Goal: Task Accomplishment & Management: Manage account settings

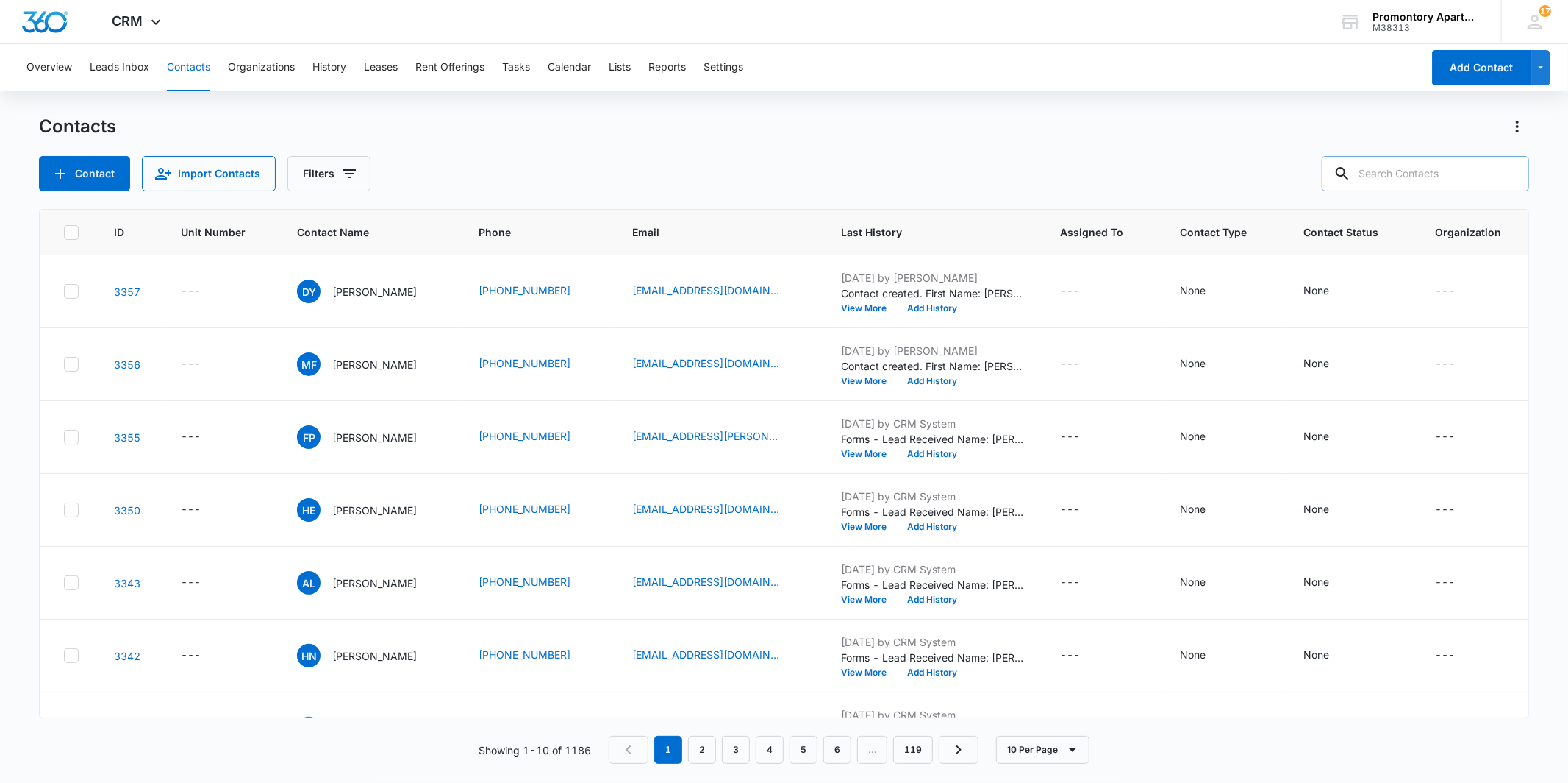
click at [1453, 173] on input "text" at bounding box center [1425, 174] width 207 height 35
type input "[PERSON_NAME]"
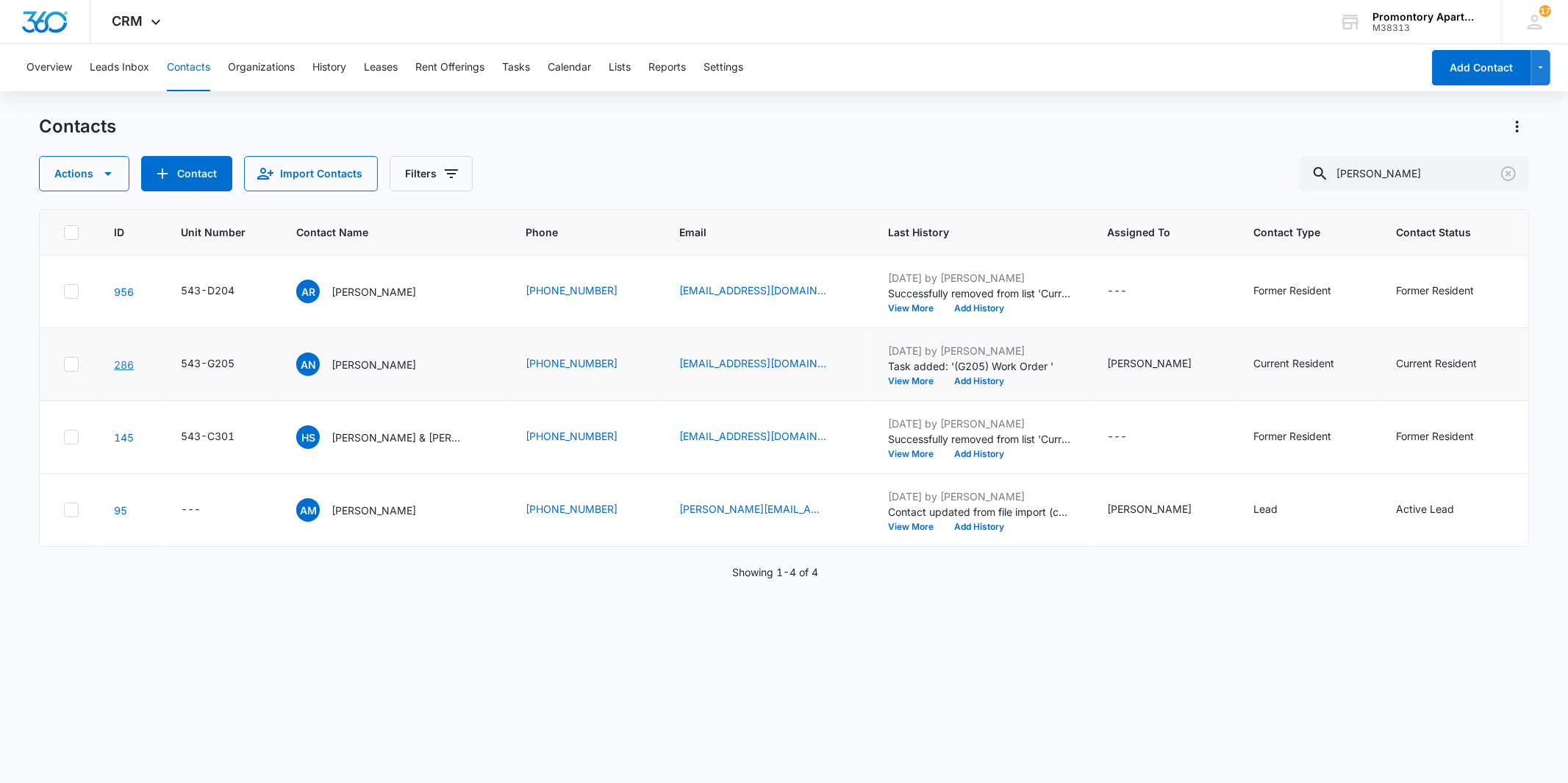
click at [128, 364] on link "286" at bounding box center [124, 364] width 20 height 13
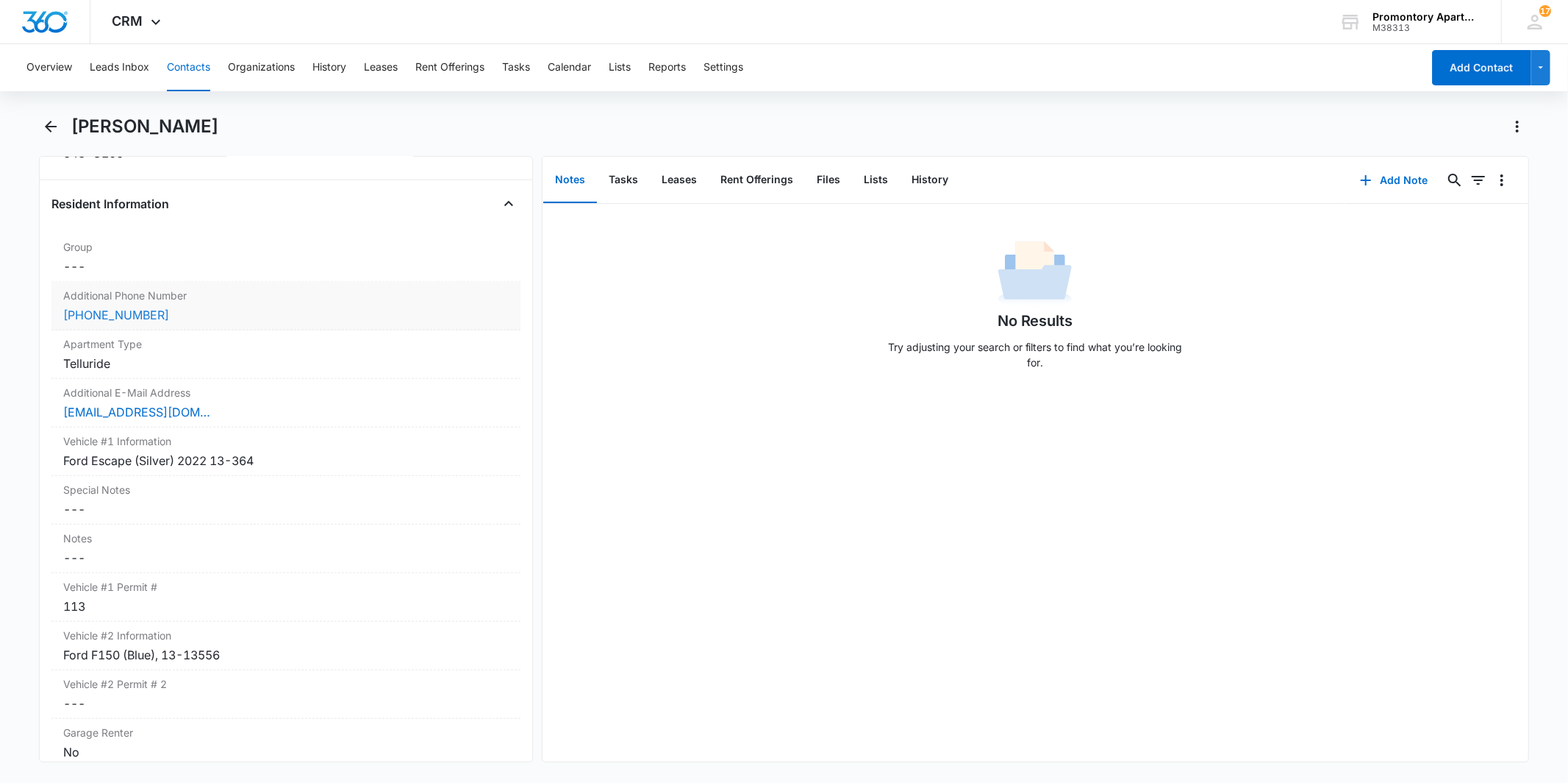
scroll to position [1225, 0]
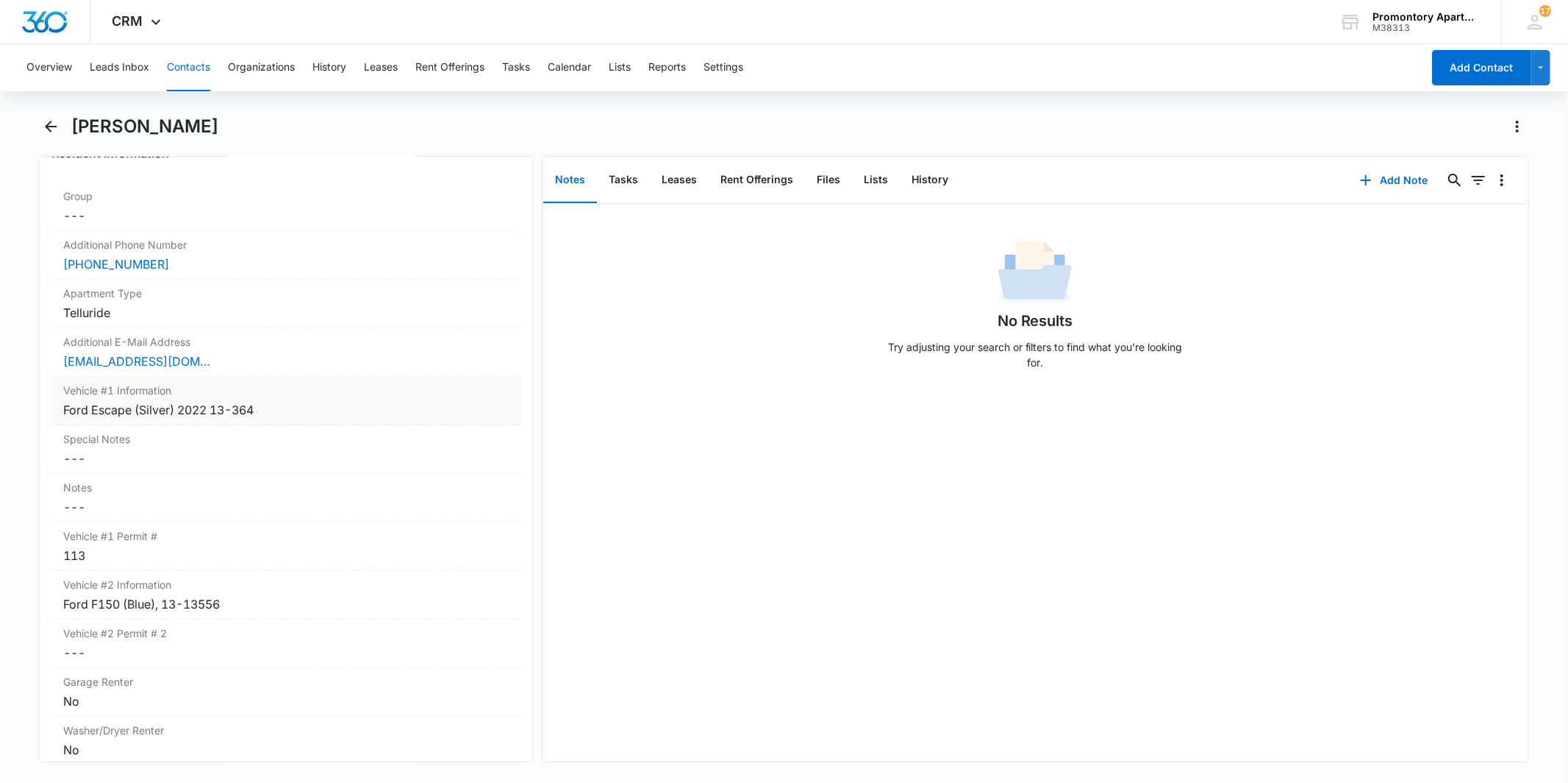
click at [285, 409] on div "Ford Escape (Silver) 2022 13-364" at bounding box center [285, 410] width 445 height 18
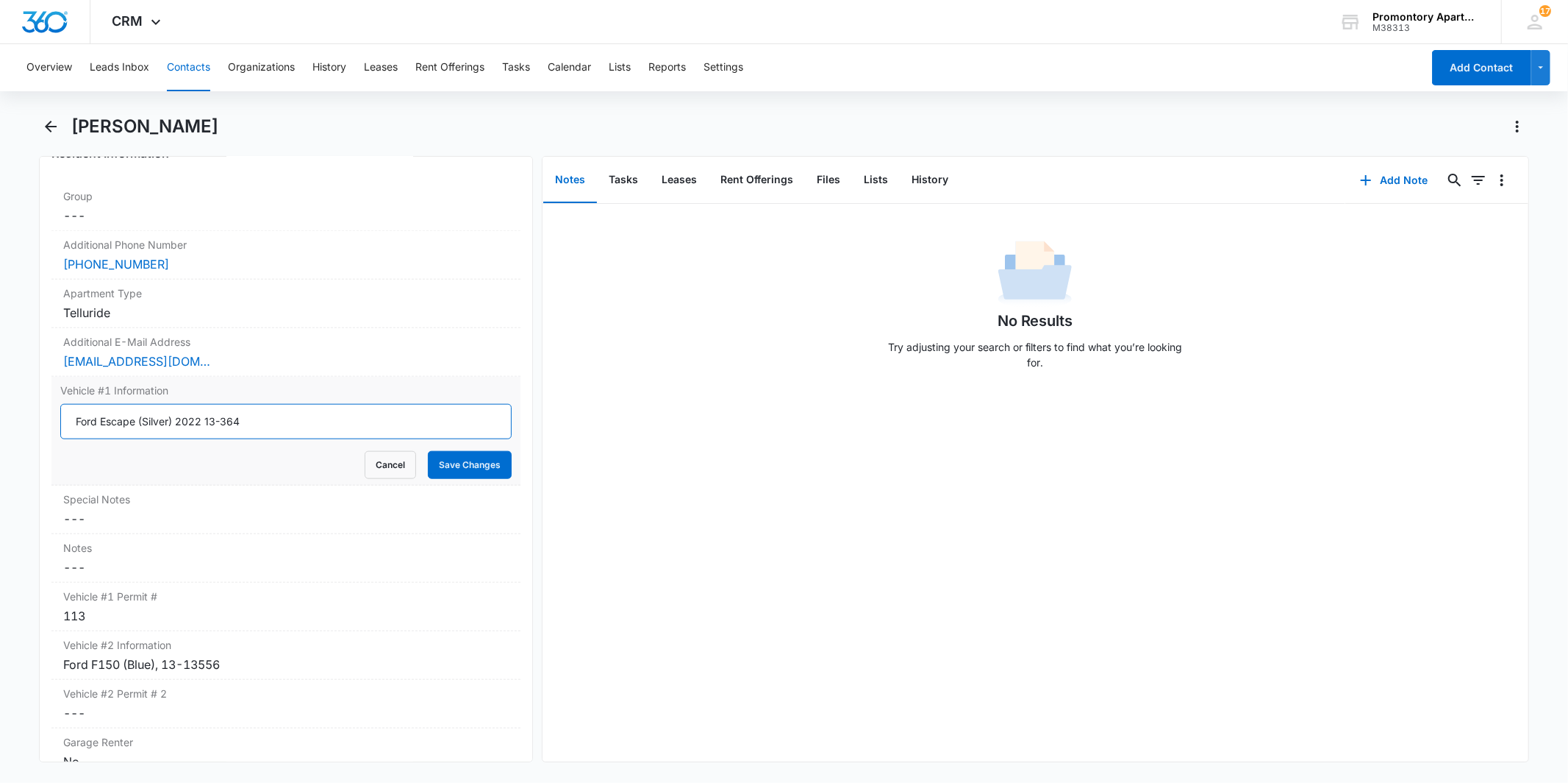
click at [162, 420] on input "Ford Escape (Silver) 2022 13-364" at bounding box center [285, 421] width 451 height 35
click at [156, 424] on input "Ford Escape (Silver) 2022 13-364" at bounding box center [285, 421] width 451 height 35
click at [206, 420] on input "Ford Escape (Black) 2022 13-364" at bounding box center [285, 421] width 451 height 35
click at [255, 419] on input "Ford Escape (Black) 2024 13-364" at bounding box center [285, 421] width 451 height 35
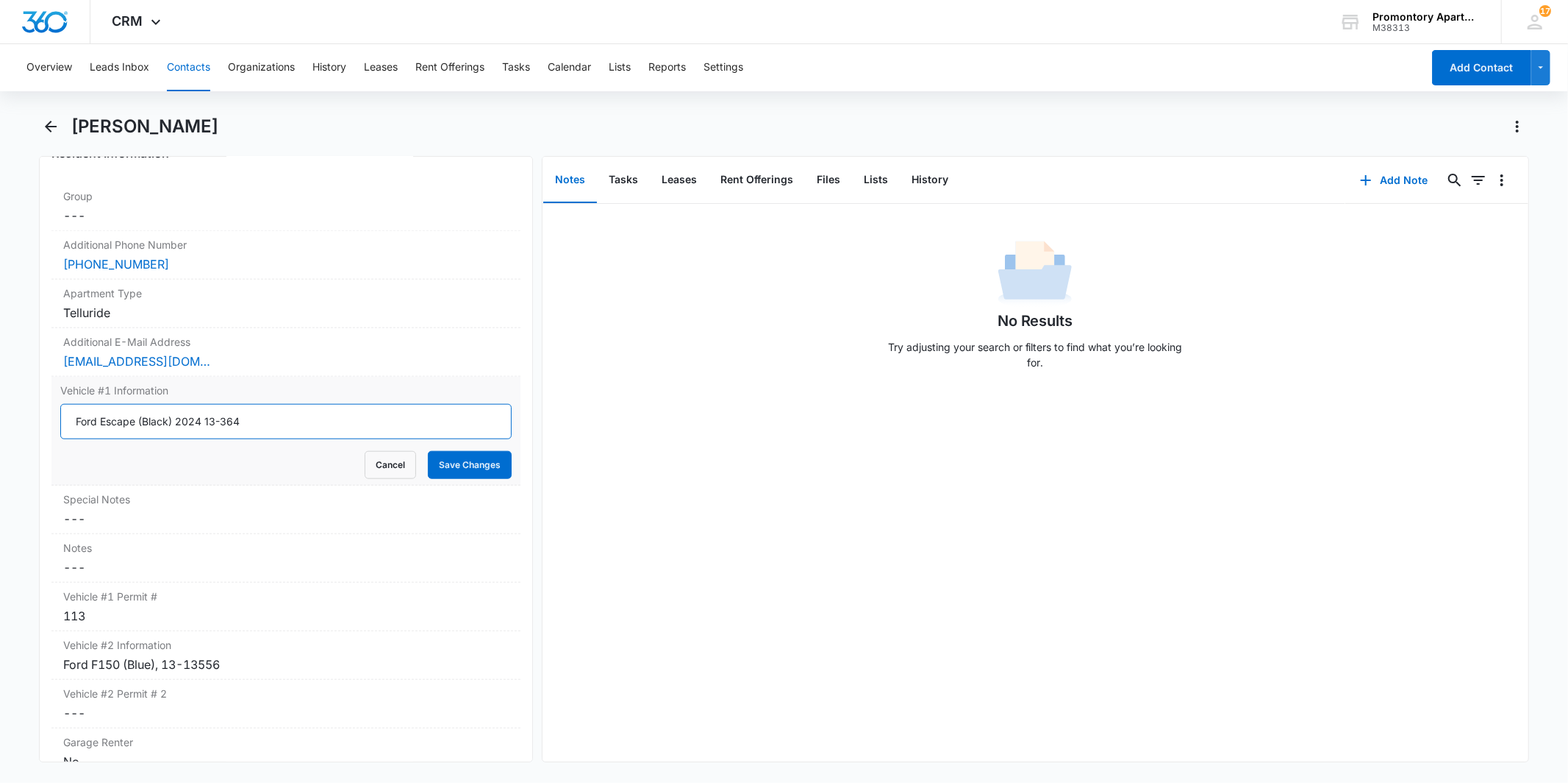
click at [136, 421] on input "Ford Escape (Black) 2024 13-364" at bounding box center [285, 421] width 451 height 35
click at [244, 424] on input "Ford Escape Active (Black) 2024 13-364" at bounding box center [285, 421] width 451 height 35
drag, startPoint x: 274, startPoint y: 421, endPoint x: 239, endPoint y: 420, distance: 35.0
click at [239, 420] on input "Ford Escape Active (Black) 2024 13-364" at bounding box center [285, 421] width 451 height 35
click at [284, 424] on input "Ford Escape Active (Black) 2024 13-364" at bounding box center [285, 421] width 451 height 35
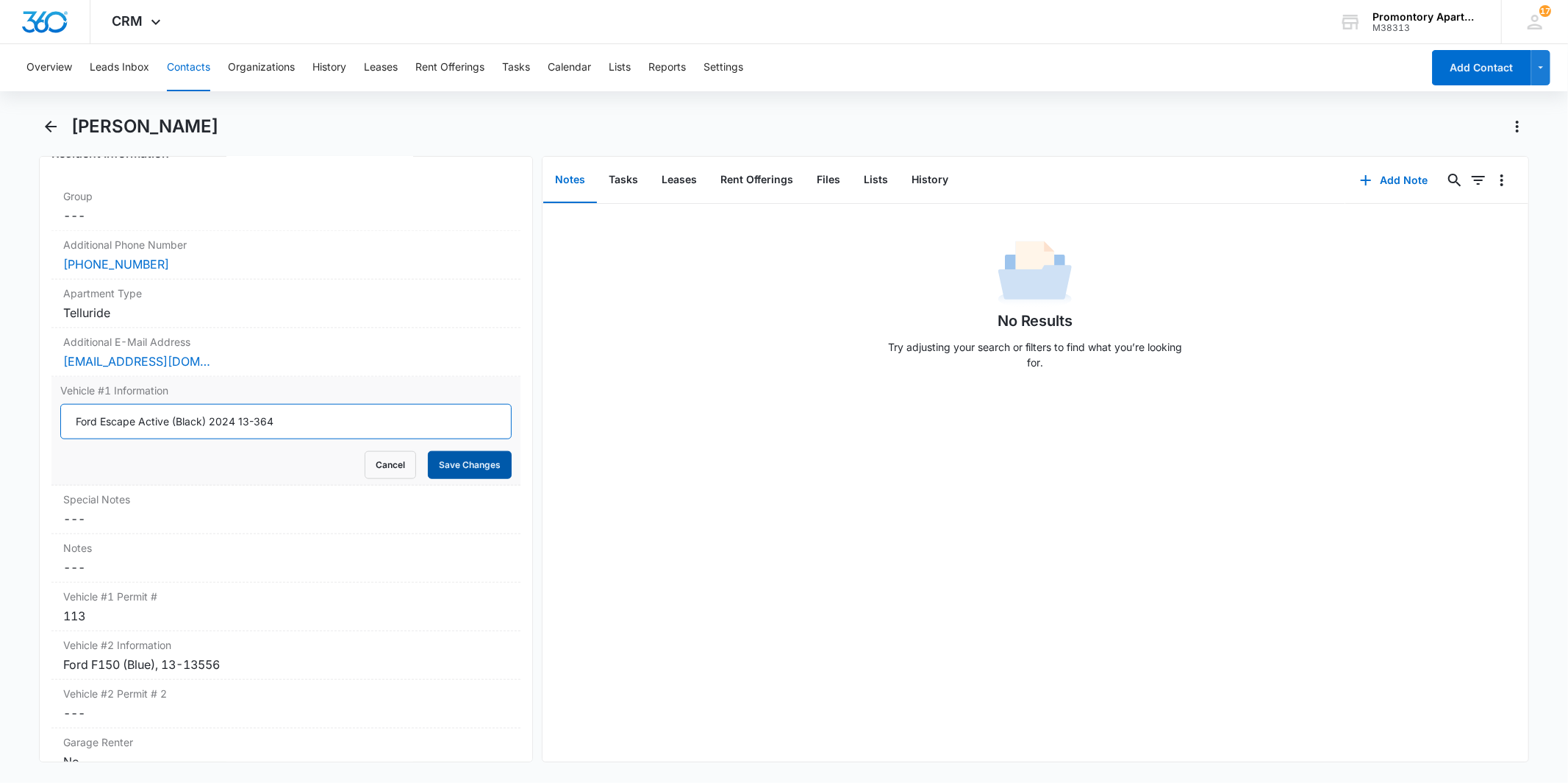
type input "Ford Escape Active (Black) 2024 13-364"
click at [484, 471] on button "Save Changes" at bounding box center [469, 465] width 83 height 28
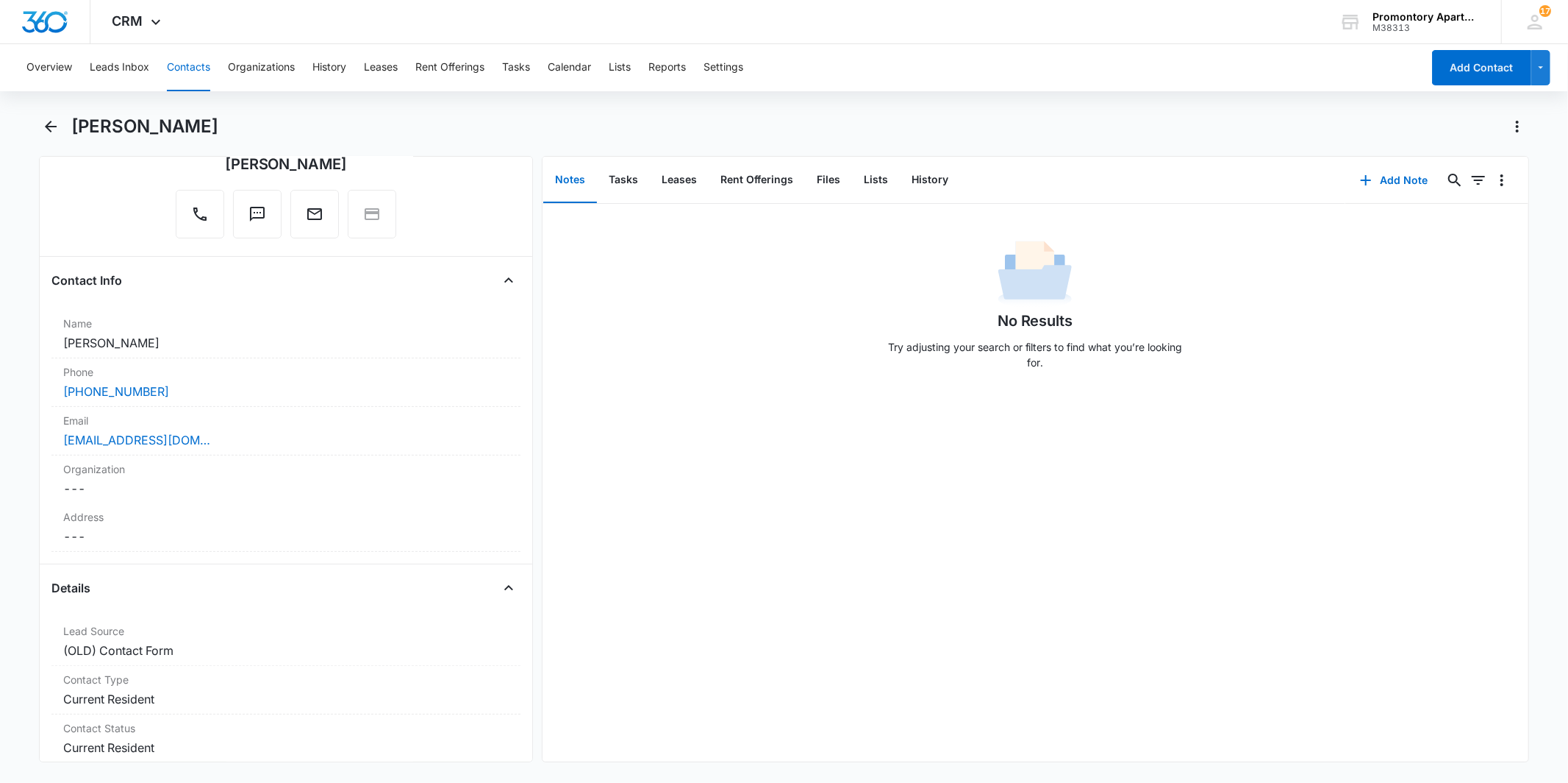
scroll to position [0, 0]
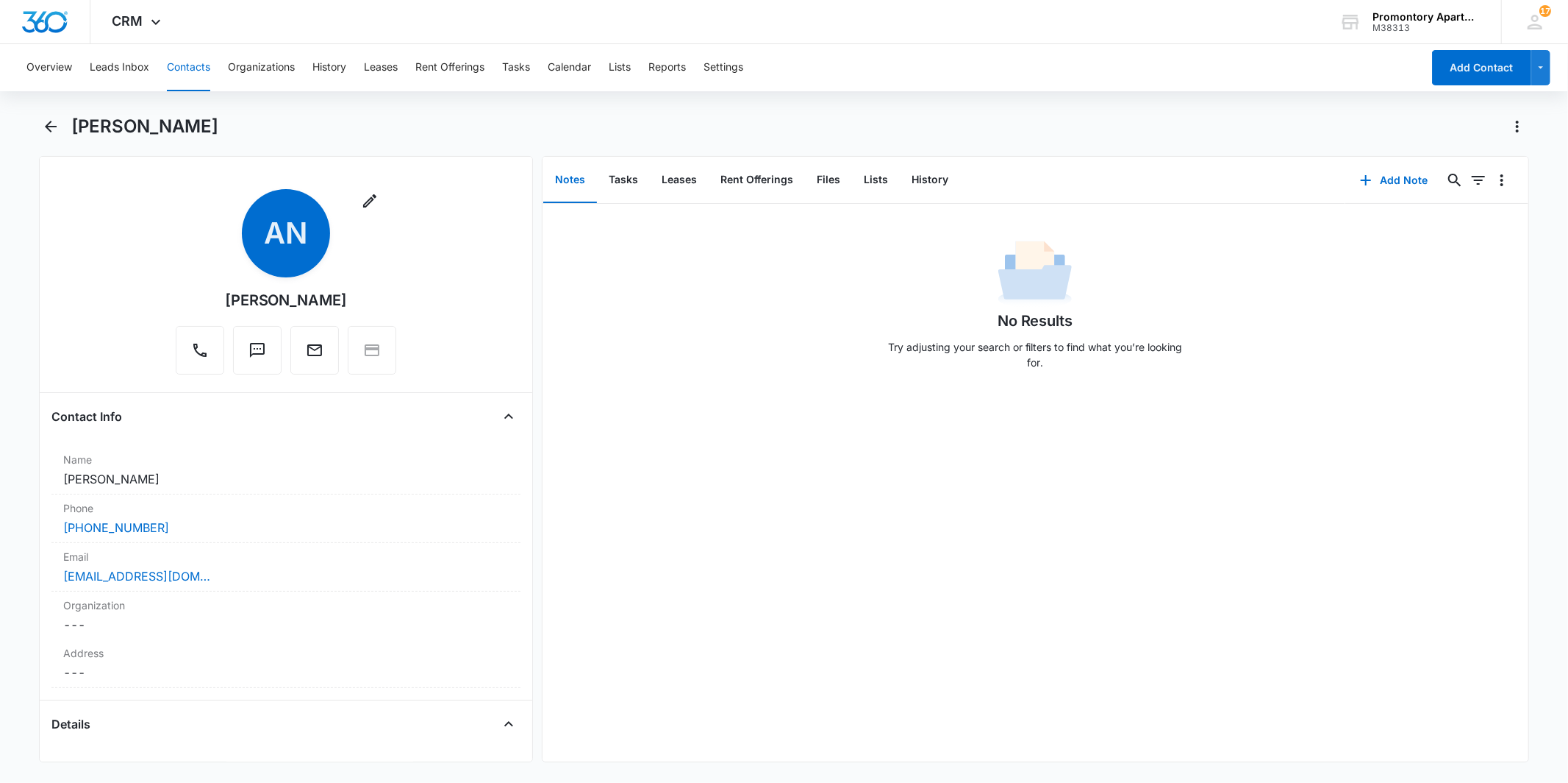
click at [63, 122] on div "[PERSON_NAME]" at bounding box center [784, 136] width 1489 height 41
click at [60, 128] on button "Back" at bounding box center [50, 127] width 23 height 24
